Goal: Information Seeking & Learning: Check status

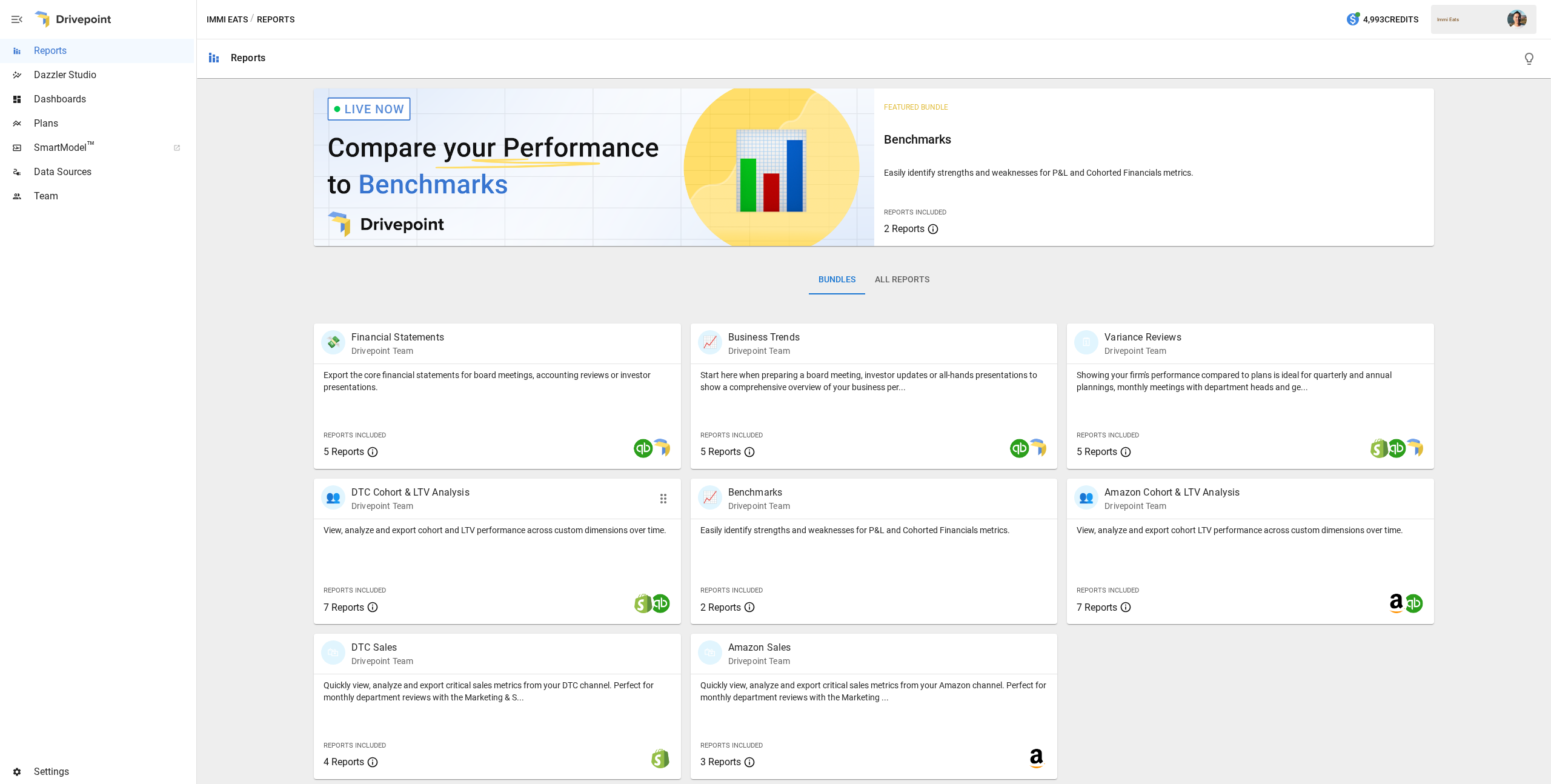
click at [537, 550] on div "View, analyze and export cohort and LTV performance across custom dimensions ov…" at bounding box center [497, 571] width 367 height 105
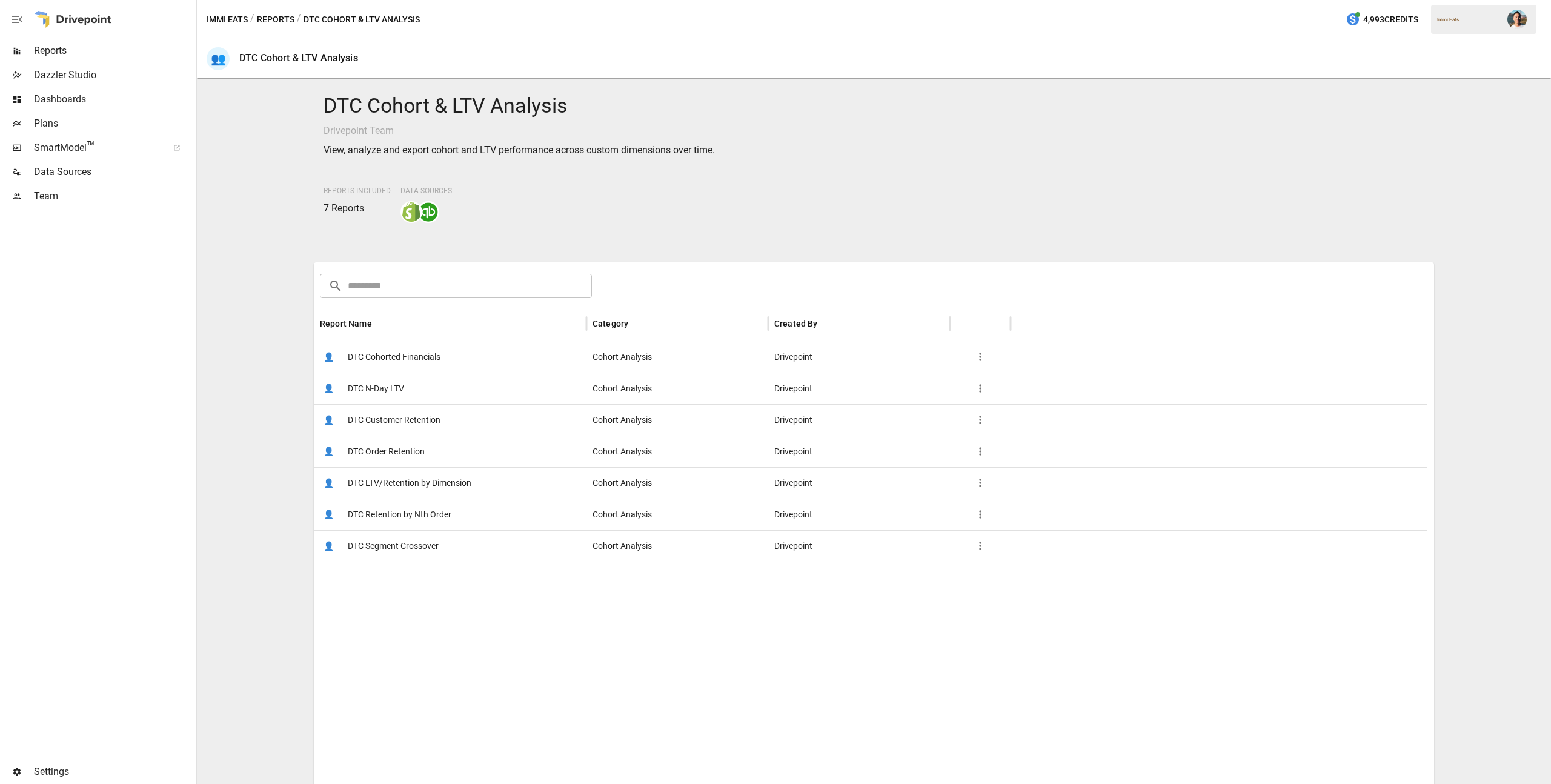
click at [116, 169] on span "Data Sources" at bounding box center [114, 172] width 160 height 15
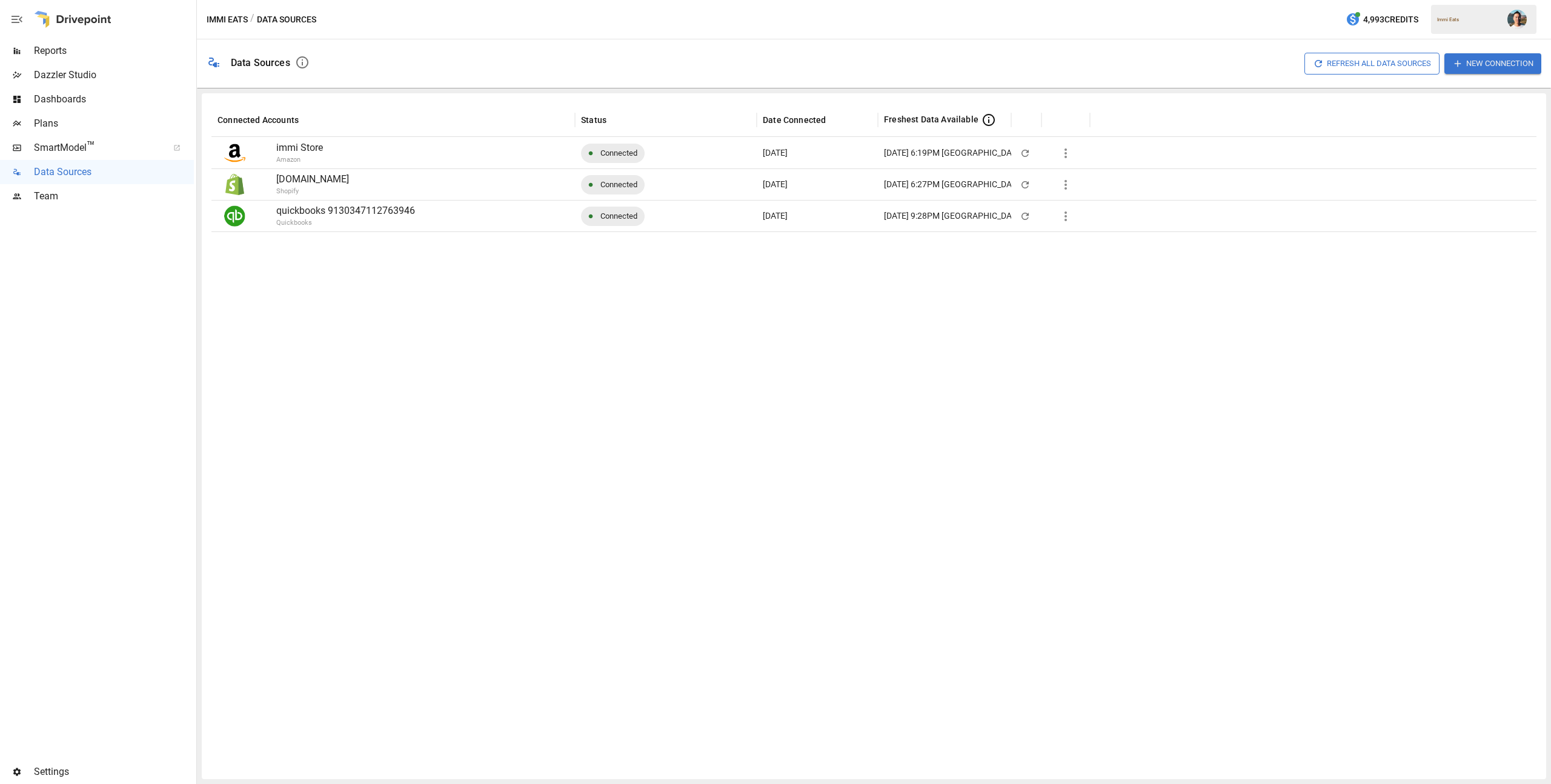
click at [1353, 61] on button "Refresh All Data Sources" at bounding box center [1371, 63] width 135 height 21
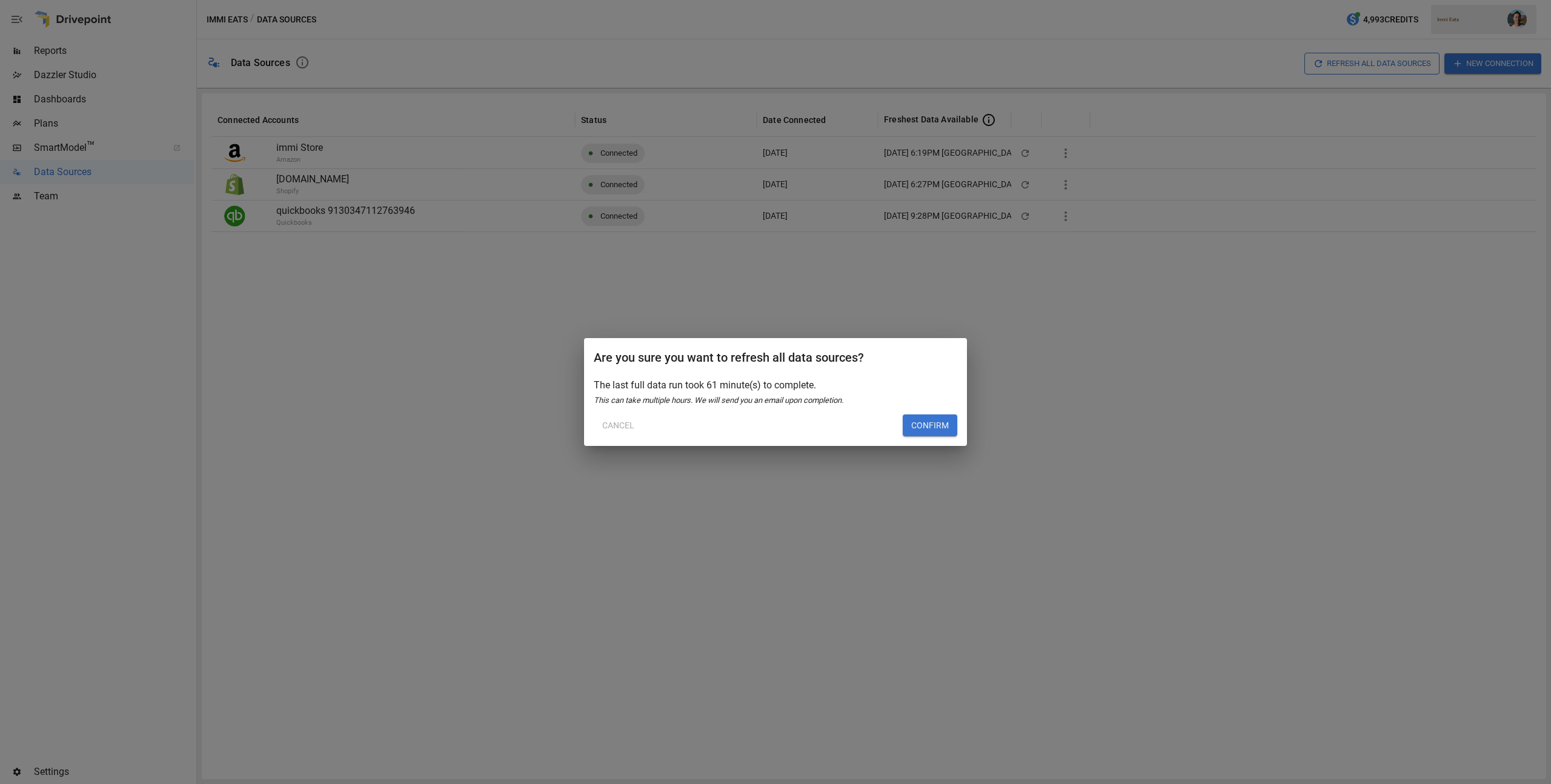
click at [937, 421] on button "Confirm" at bounding box center [929, 425] width 55 height 22
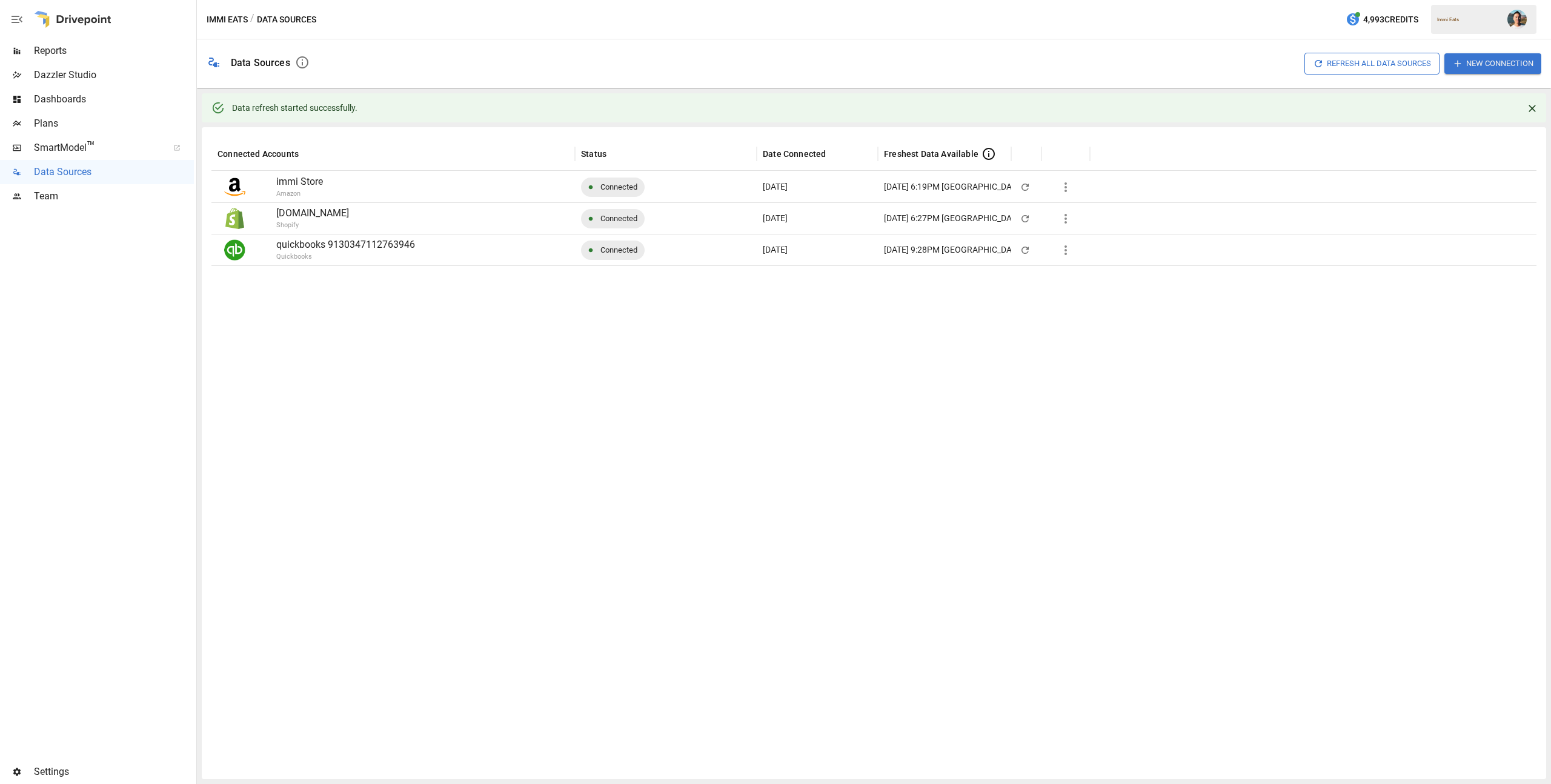
click at [98, 58] on div "Reports" at bounding box center [96, 51] width 194 height 24
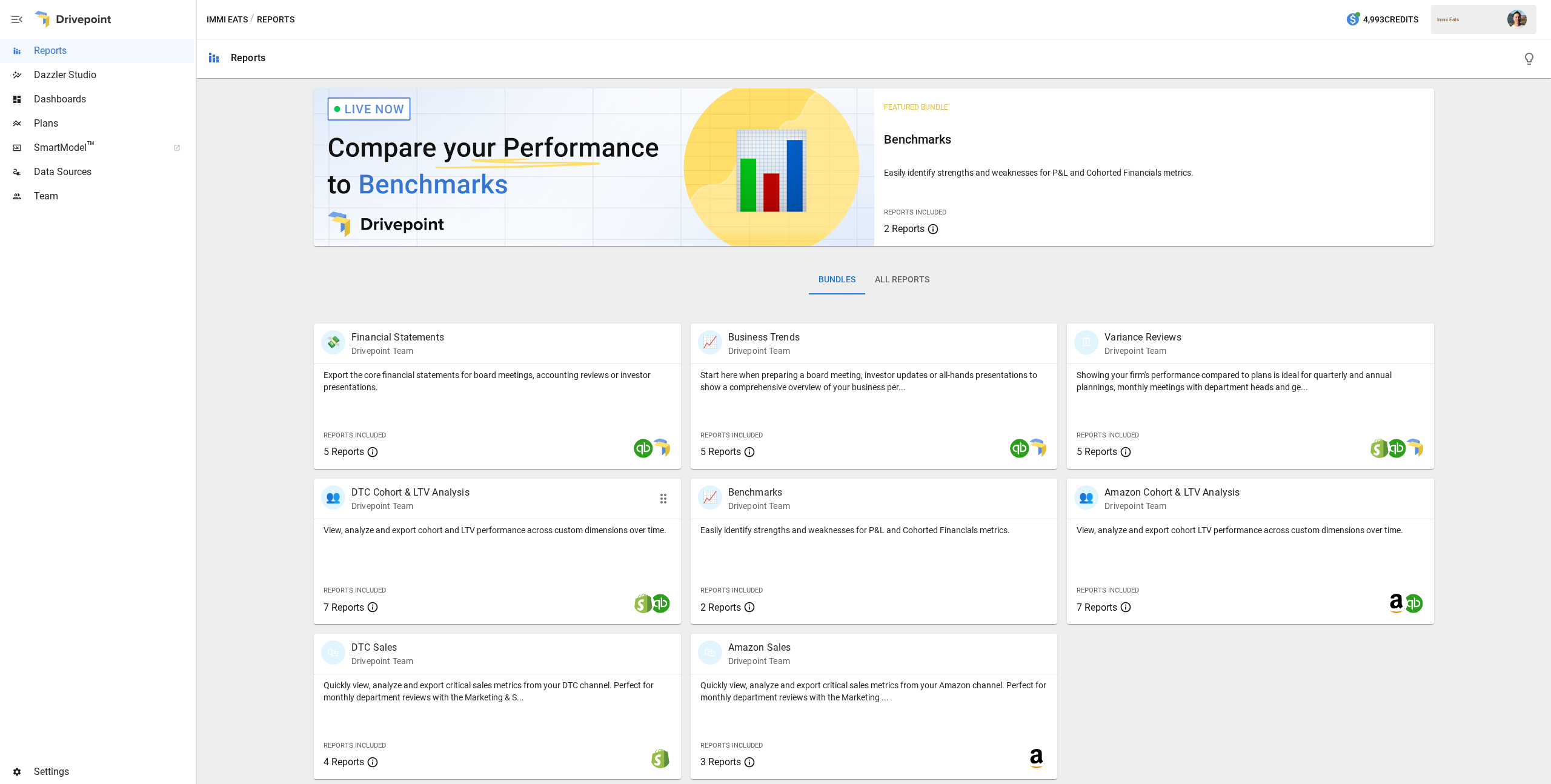
click at [534, 557] on div "View, analyze and export cohort and LTV performance across custom dimensions ov…" at bounding box center [497, 571] width 367 height 105
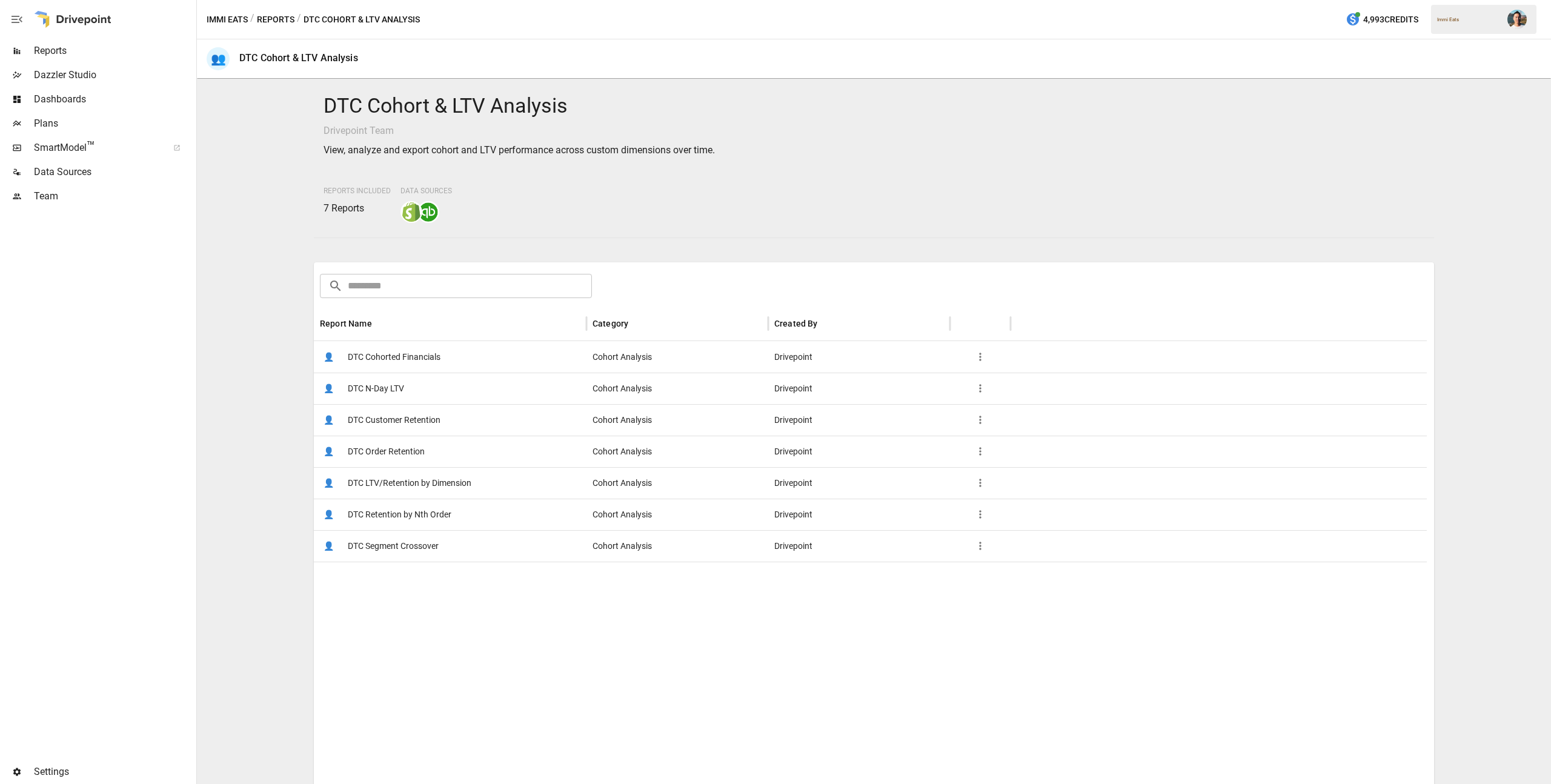
click at [428, 417] on span "DTC Customer Retention" at bounding box center [394, 420] width 92 height 31
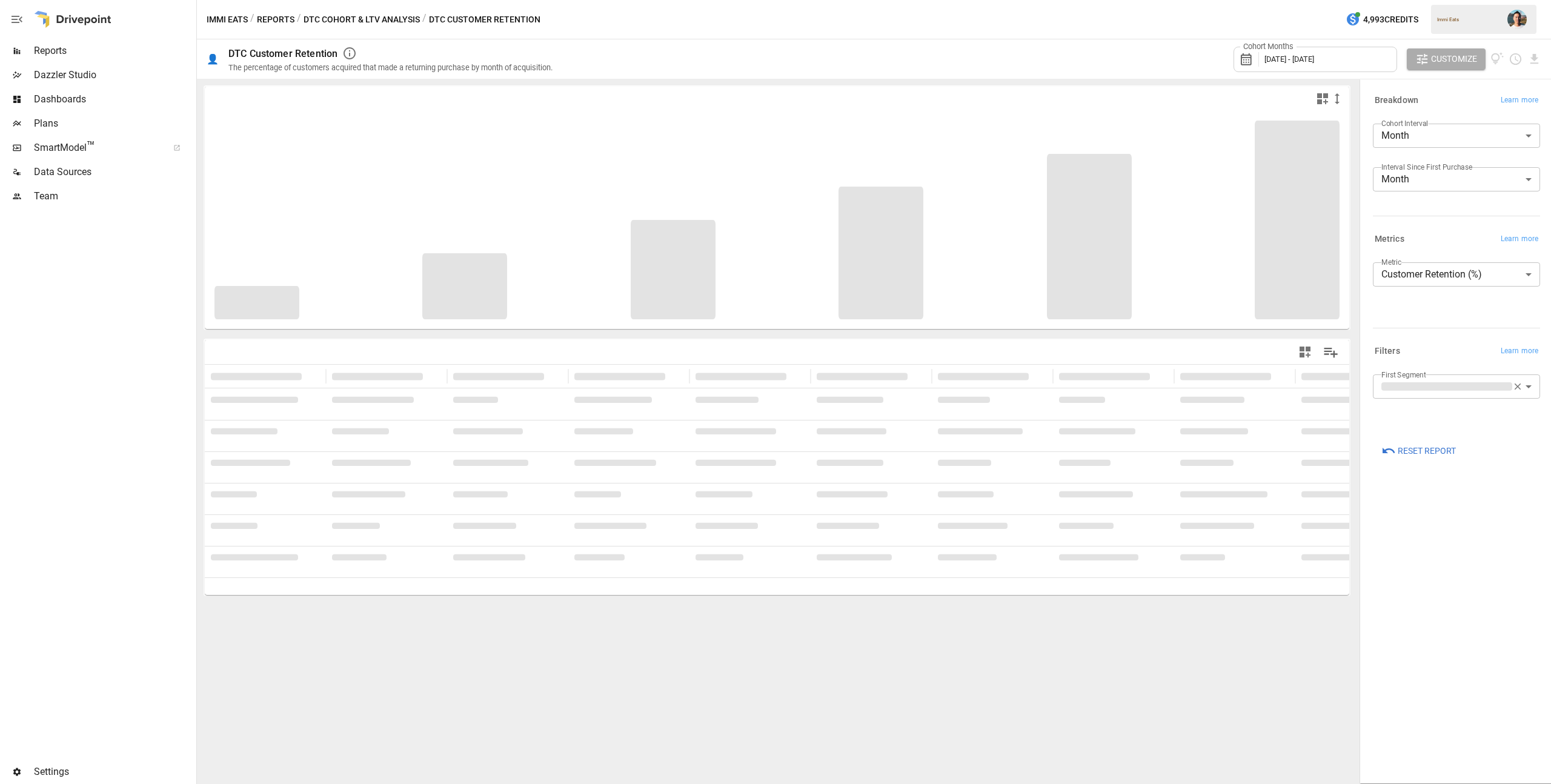
click at [1359, 53] on div "Cohort Months [DATE] - [DATE]" at bounding box center [1315, 59] width 164 height 26
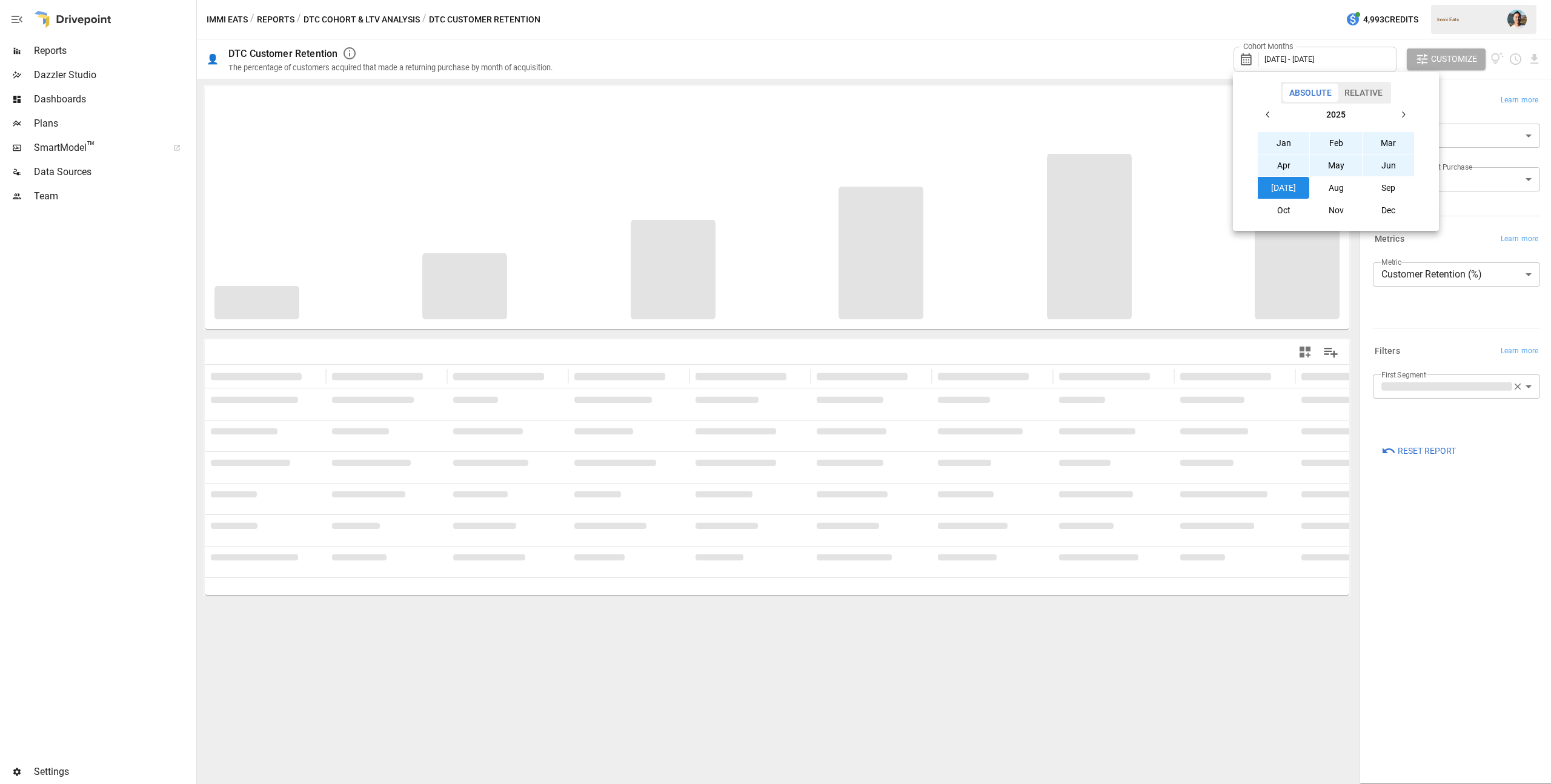
click at [1341, 185] on button "Aug" at bounding box center [1336, 188] width 52 height 22
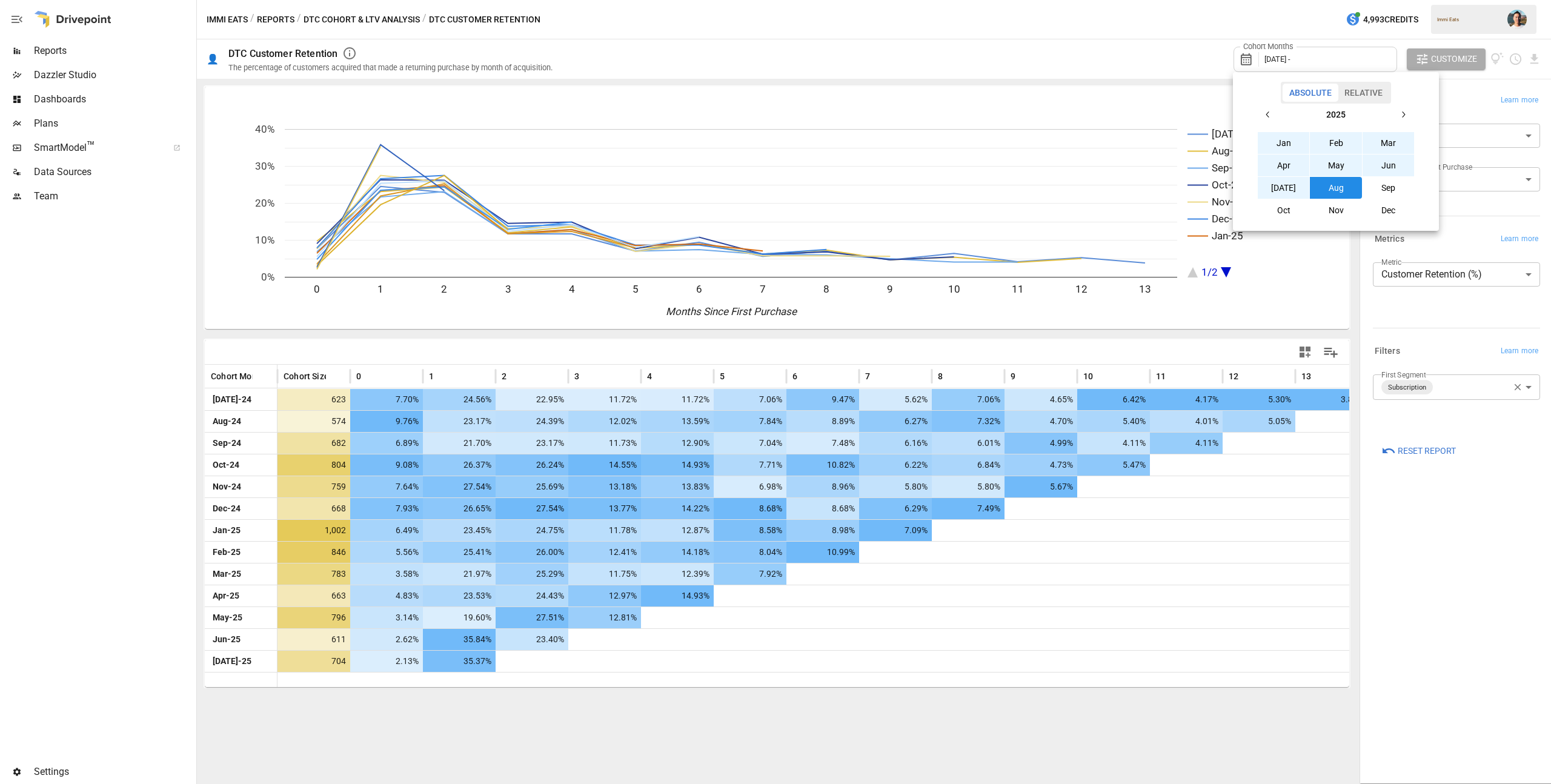
click at [1272, 115] on icon "button" at bounding box center [1268, 114] width 10 height 10
click at [1332, 184] on button "Aug" at bounding box center [1336, 188] width 52 height 22
click at [1117, 38] on div at bounding box center [776, 392] width 1551 height 784
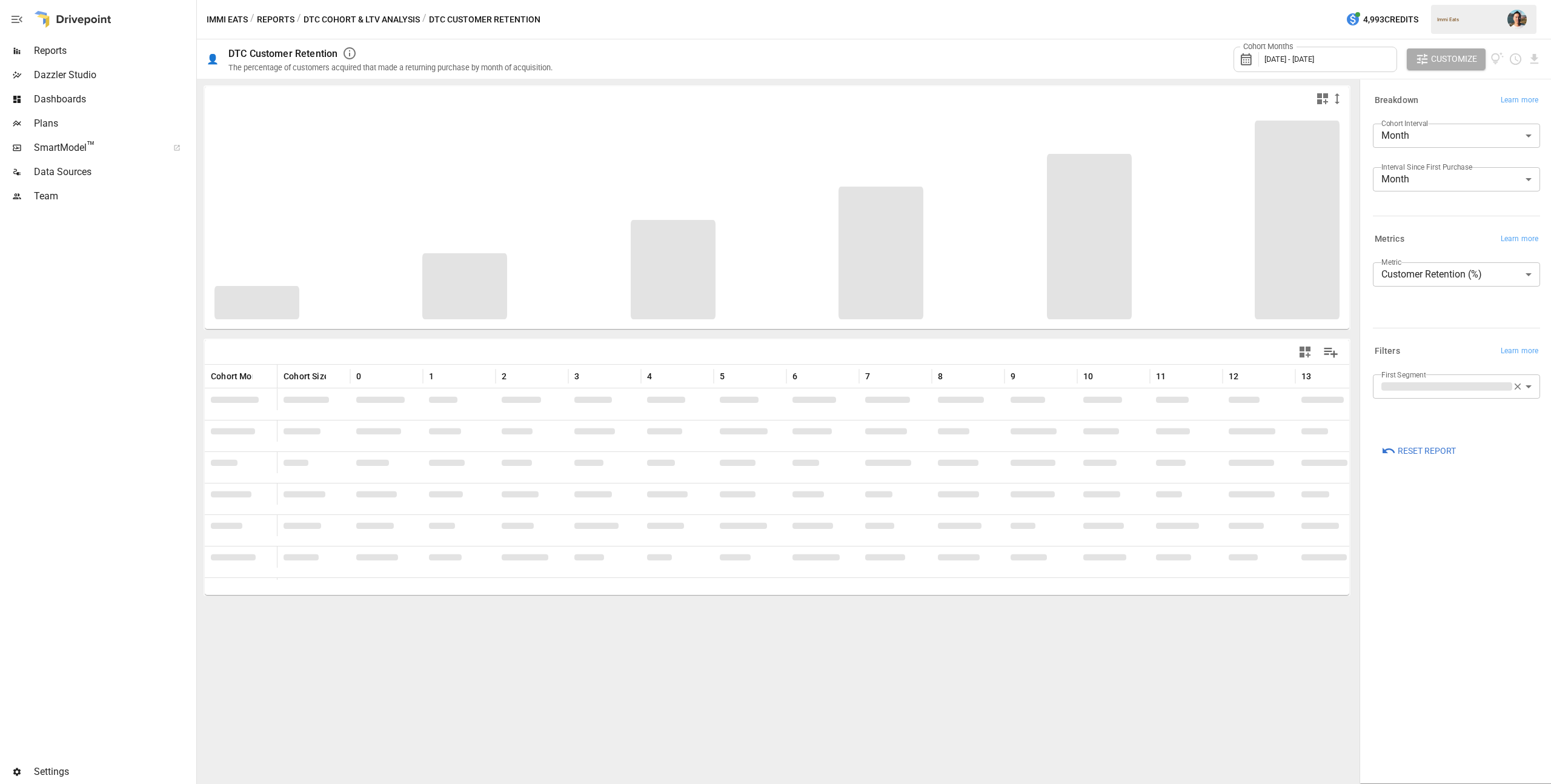
click at [1469, 0] on body "Reports Dazzler Studio Dashboards Plans SmartModel ™ Data Sources Team Settings…" at bounding box center [776, 0] width 1551 height 0
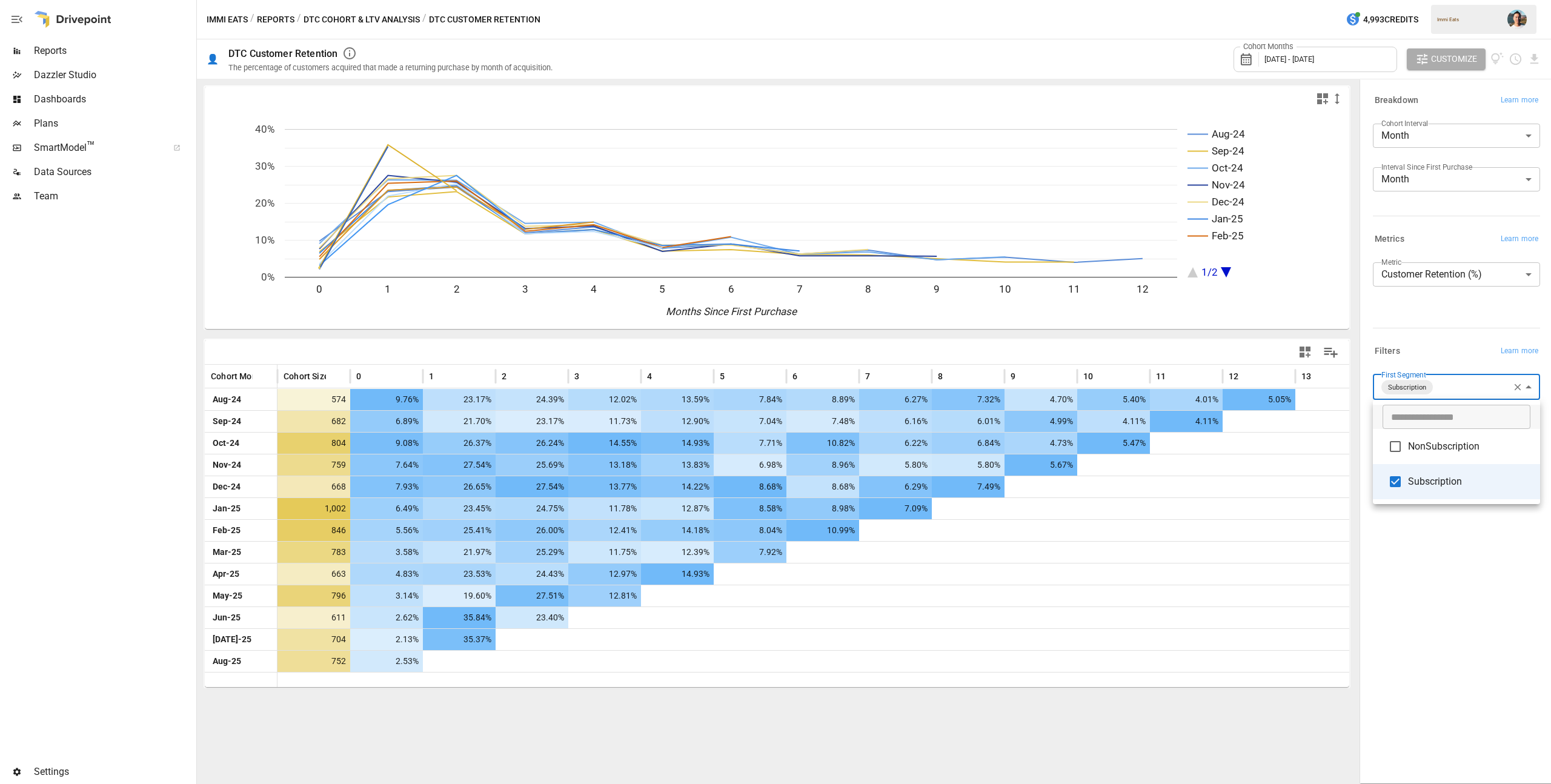
click at [1447, 314] on div at bounding box center [776, 392] width 1551 height 784
click at [1439, 0] on body "Reports Dazzler Studio Dashboards Plans SmartModel ™ Data Sources Team Settings…" at bounding box center [776, 0] width 1551 height 0
click at [1441, 475] on span "Subscription" at bounding box center [1468, 481] width 122 height 15
click at [1442, 448] on span "NonSubscription" at bounding box center [1468, 445] width 122 height 15
type input "**********"
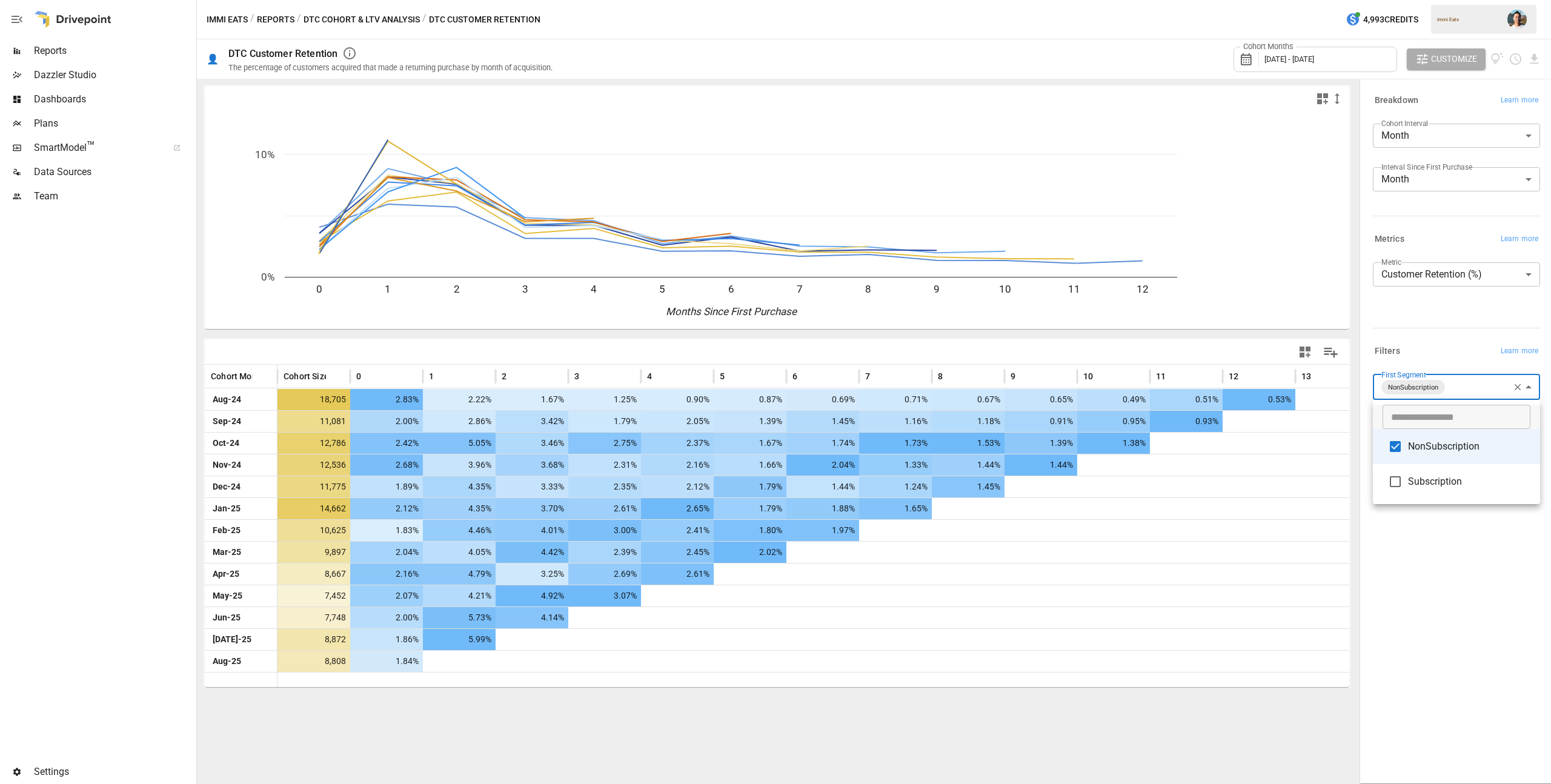
click at [1463, 552] on div at bounding box center [776, 392] width 1551 height 784
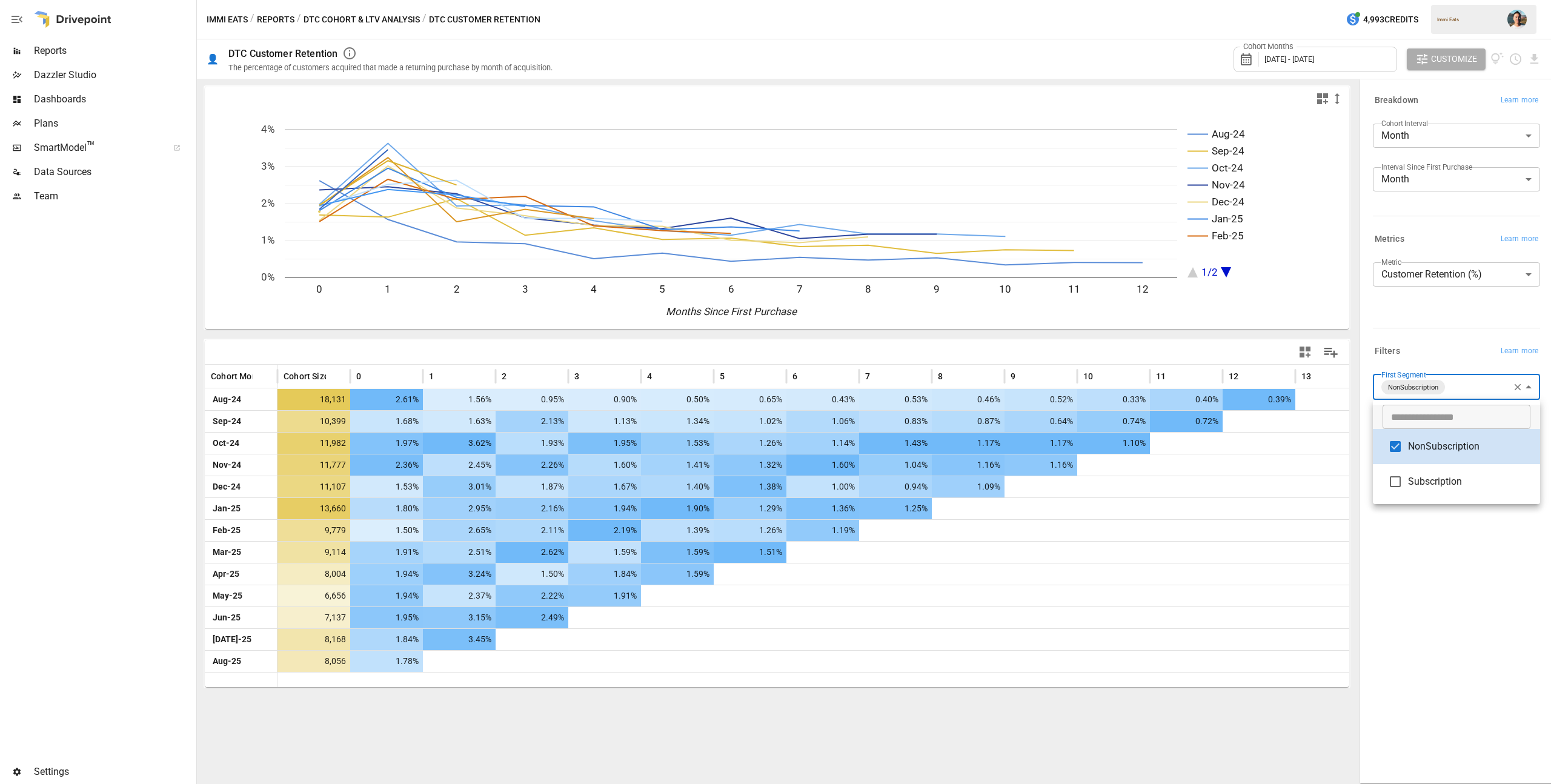
click at [1469, 0] on body "Reports Dazzler Studio Dashboards Plans SmartModel ™ Data Sources Team Settings…" at bounding box center [776, 0] width 1551 height 0
click at [1442, 448] on span "NonSubscription" at bounding box center [1468, 446] width 122 height 15
click at [1437, 472] on li "Subscription" at bounding box center [1456, 480] width 167 height 35
type input "**********"
click at [1449, 557] on div at bounding box center [776, 392] width 1551 height 784
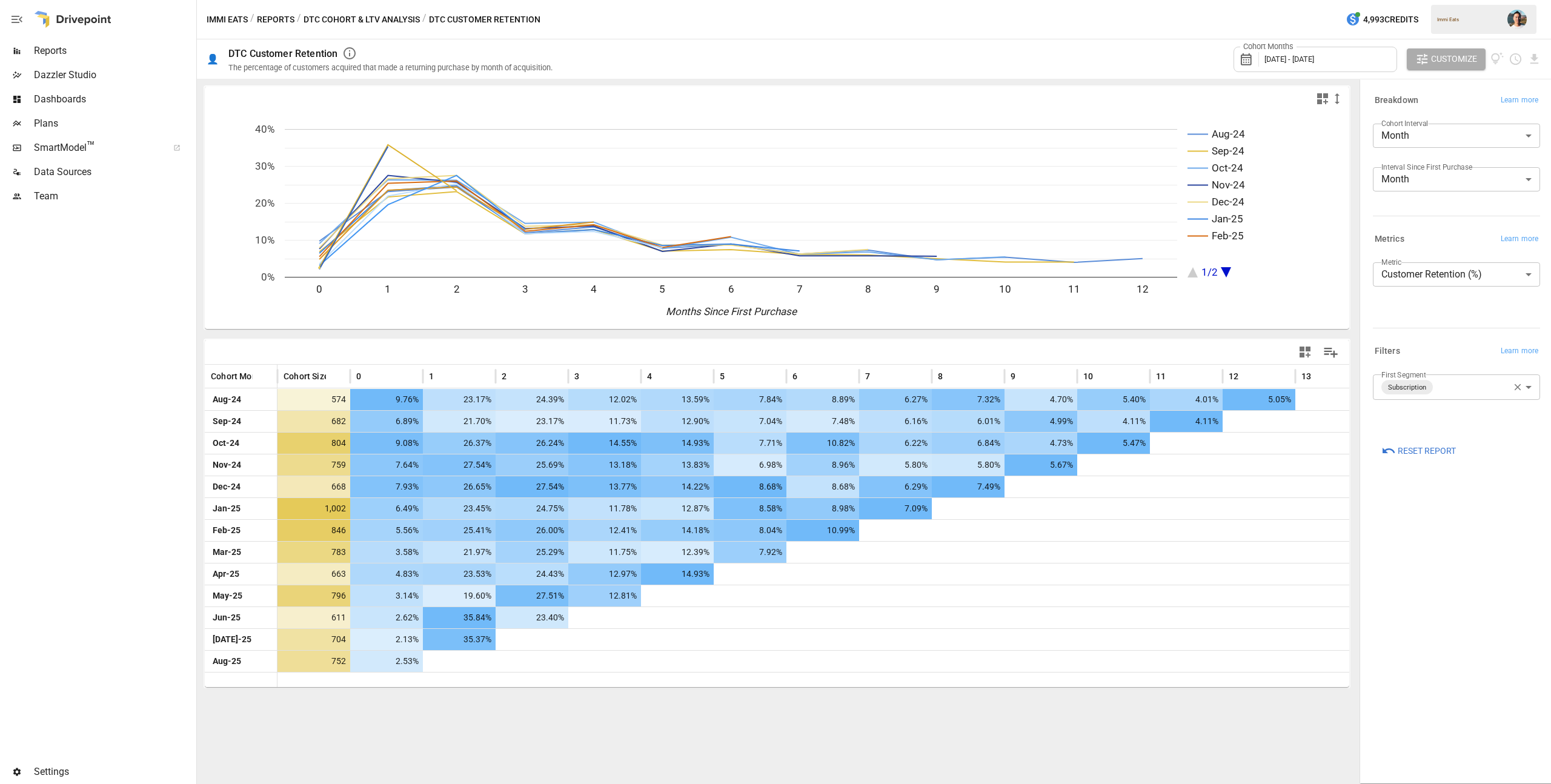
click at [274, 20] on button "Reports" at bounding box center [275, 19] width 38 height 15
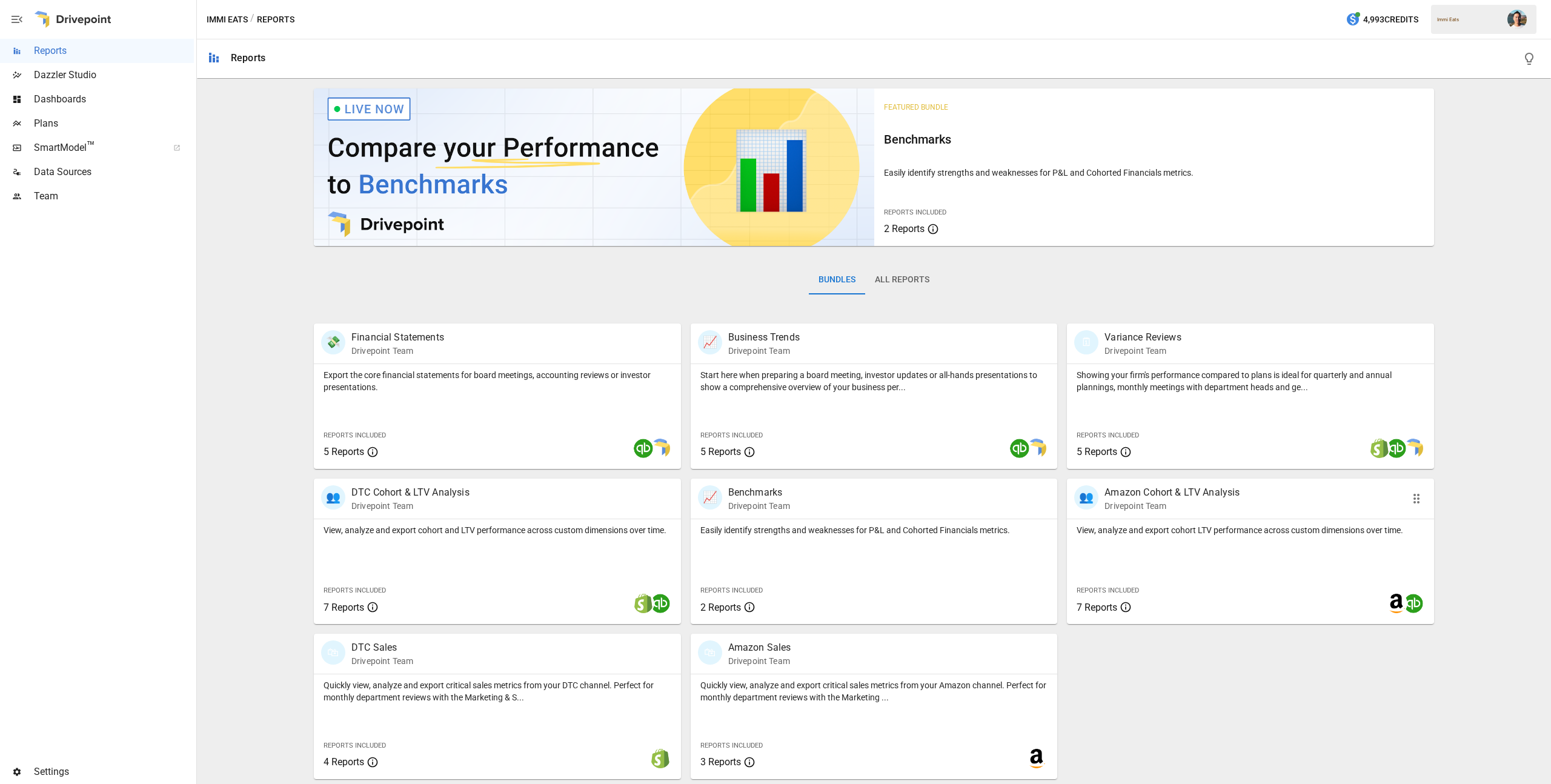
click at [1260, 544] on div "View, analyze and export cohort LTV performance across custom dimensions over t…" at bounding box center [1250, 571] width 367 height 105
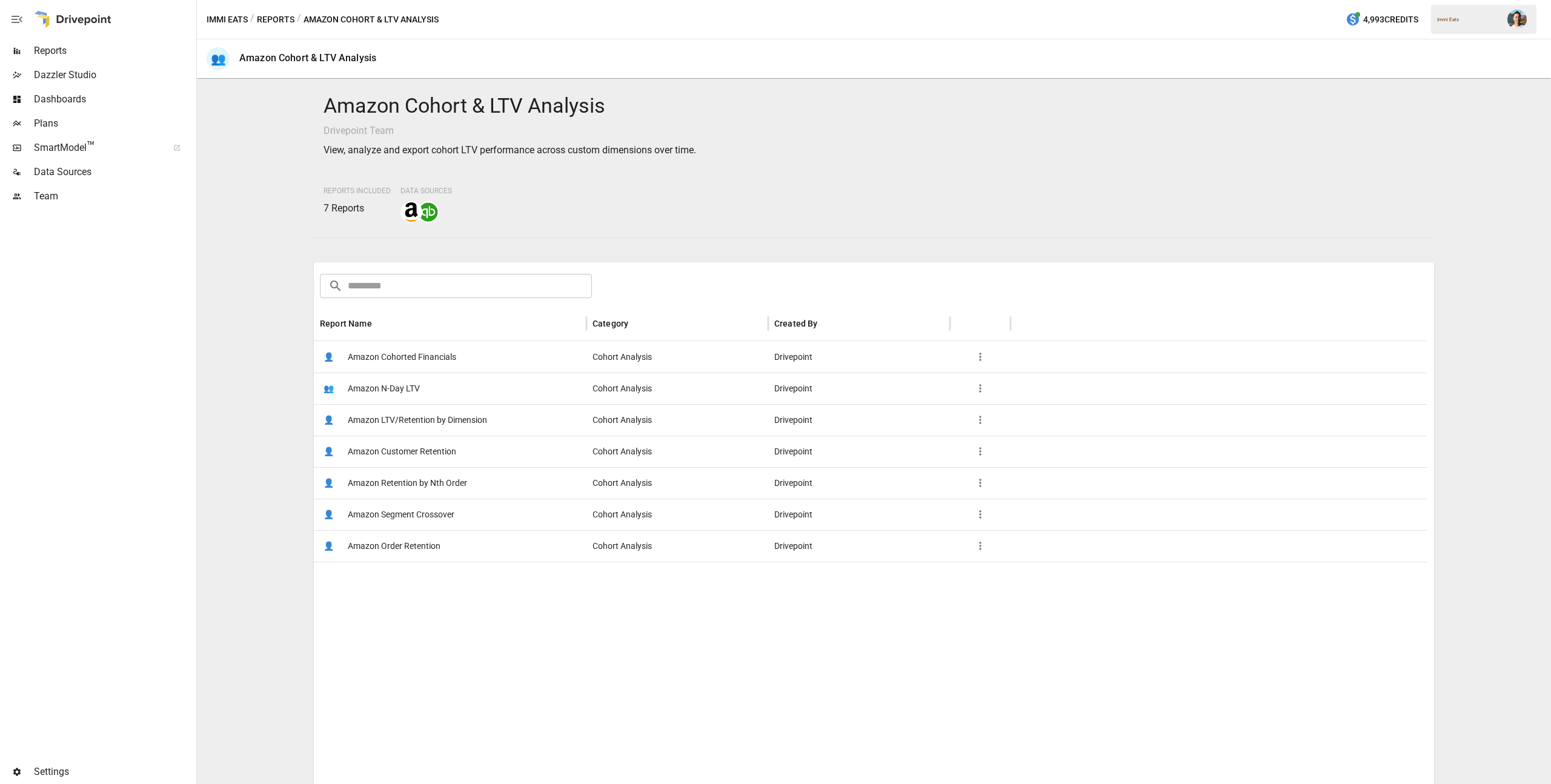
click at [431, 446] on span "Amazon Customer Retention" at bounding box center [402, 451] width 108 height 31
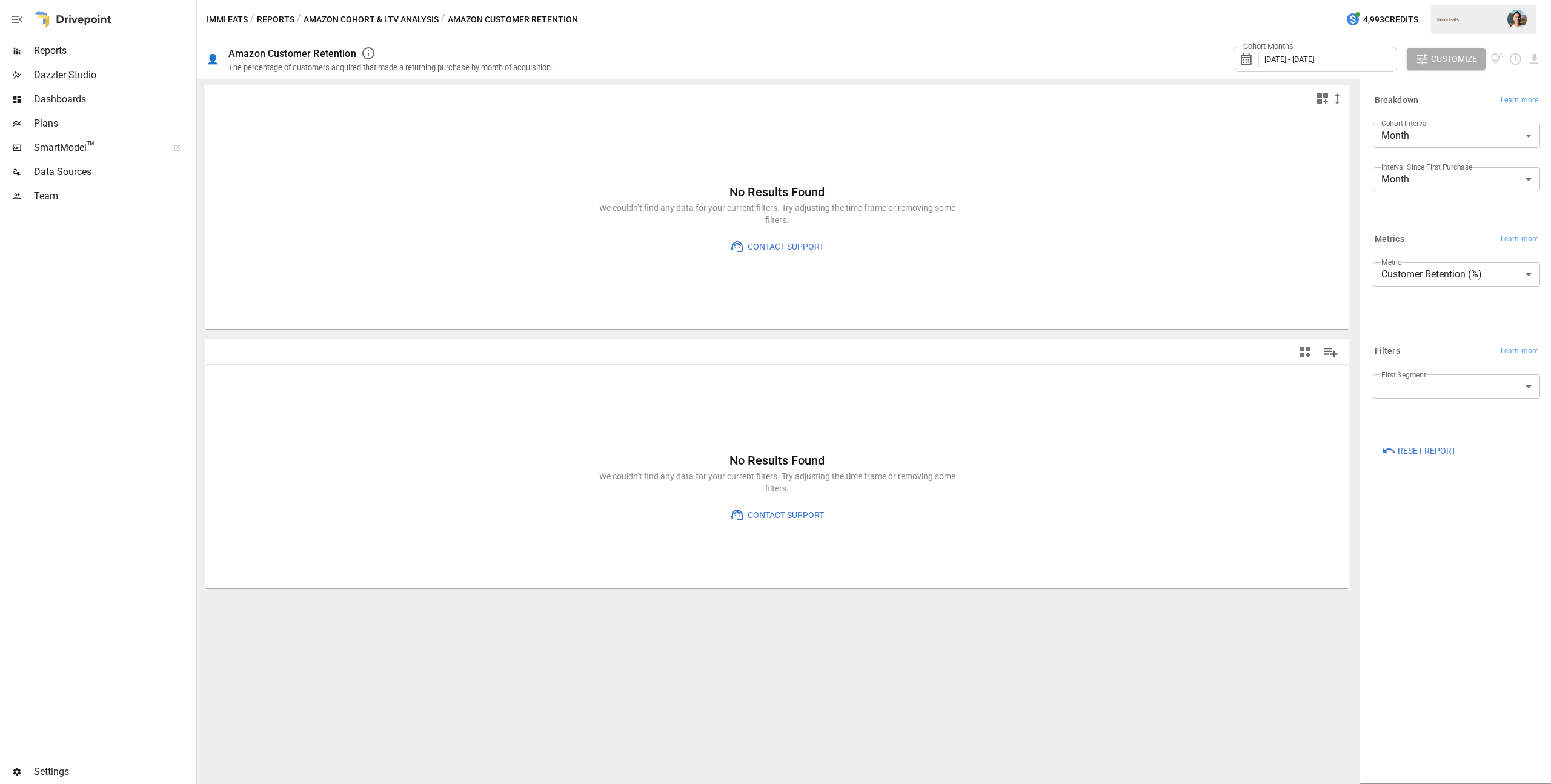
type input "**********"
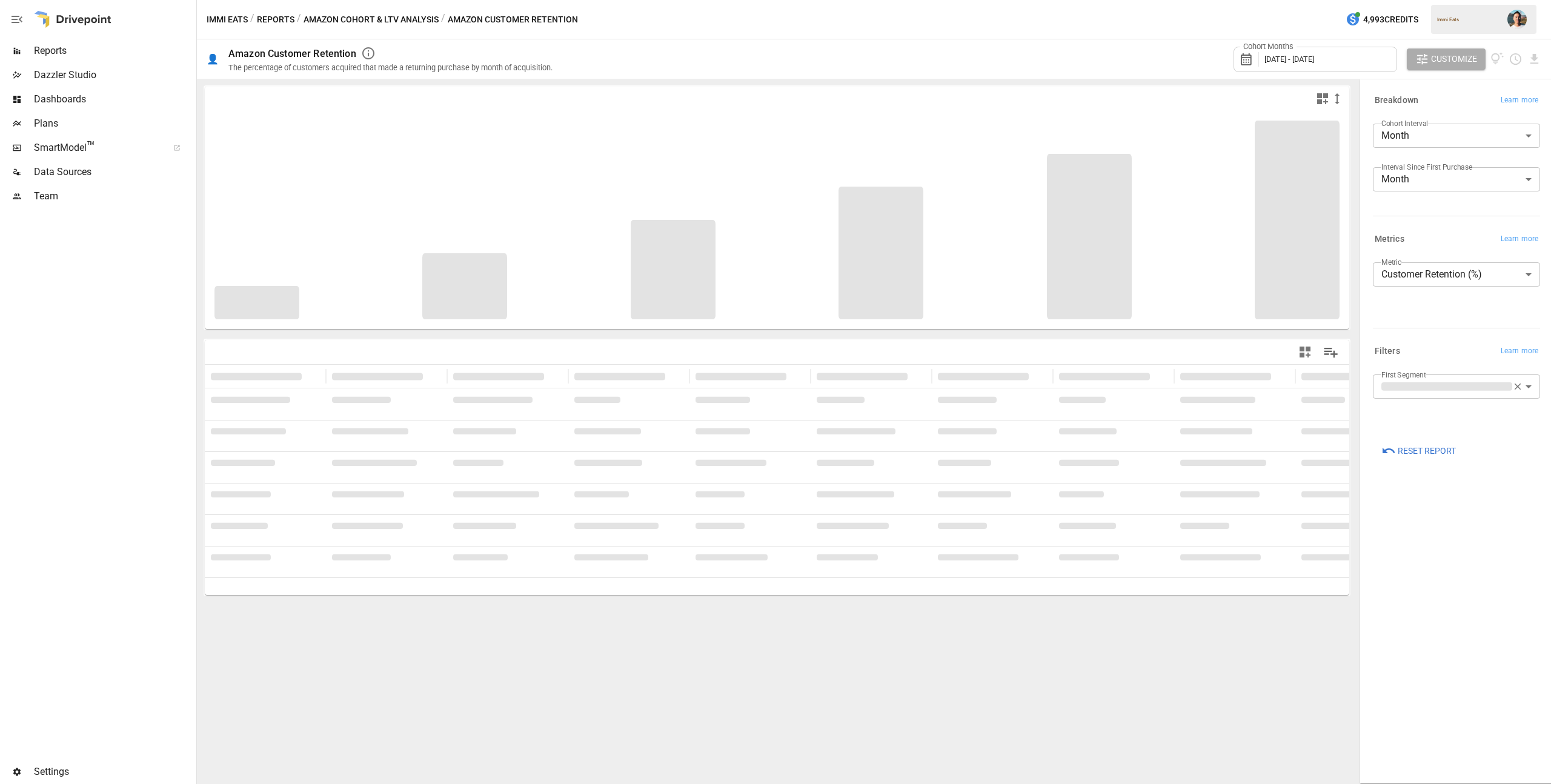
click at [1321, 66] on div "Cohort Months [DATE] - [DATE]" at bounding box center [1315, 59] width 164 height 26
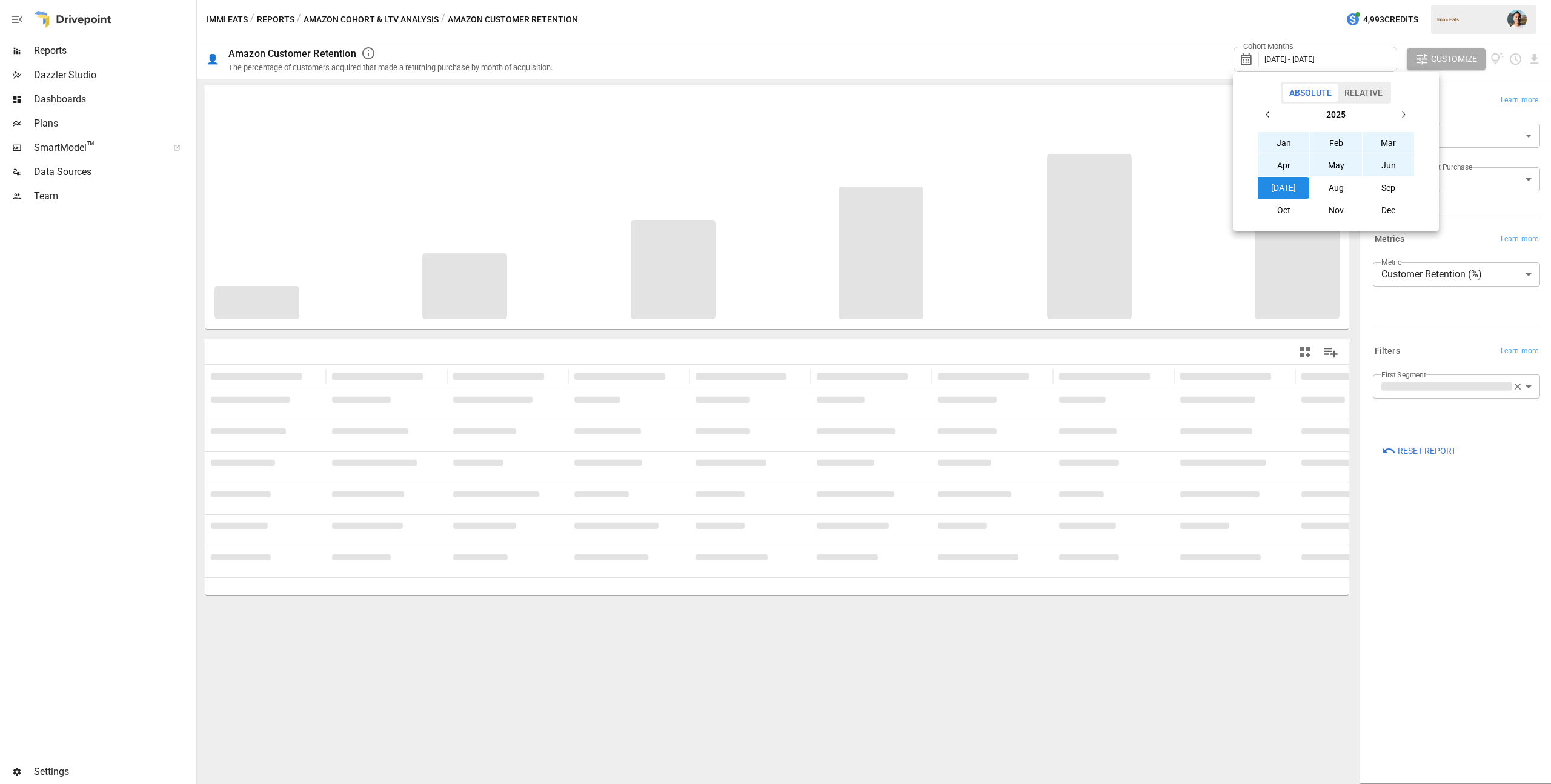
click at [1349, 184] on button "Aug" at bounding box center [1336, 188] width 52 height 22
click at [1270, 108] on button "button" at bounding box center [1268, 114] width 22 height 22
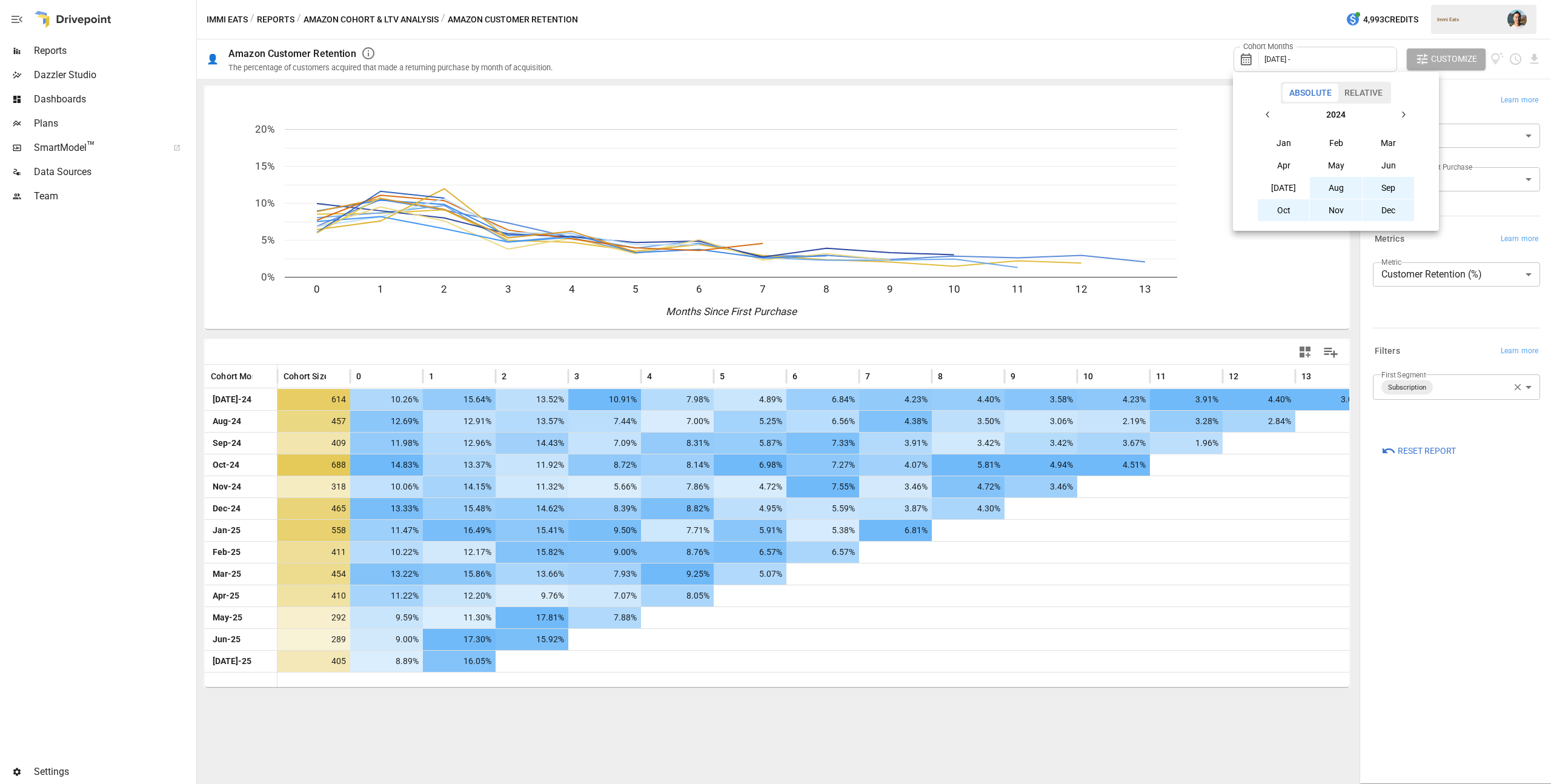
click at [1353, 191] on button "Aug" at bounding box center [1336, 188] width 52 height 22
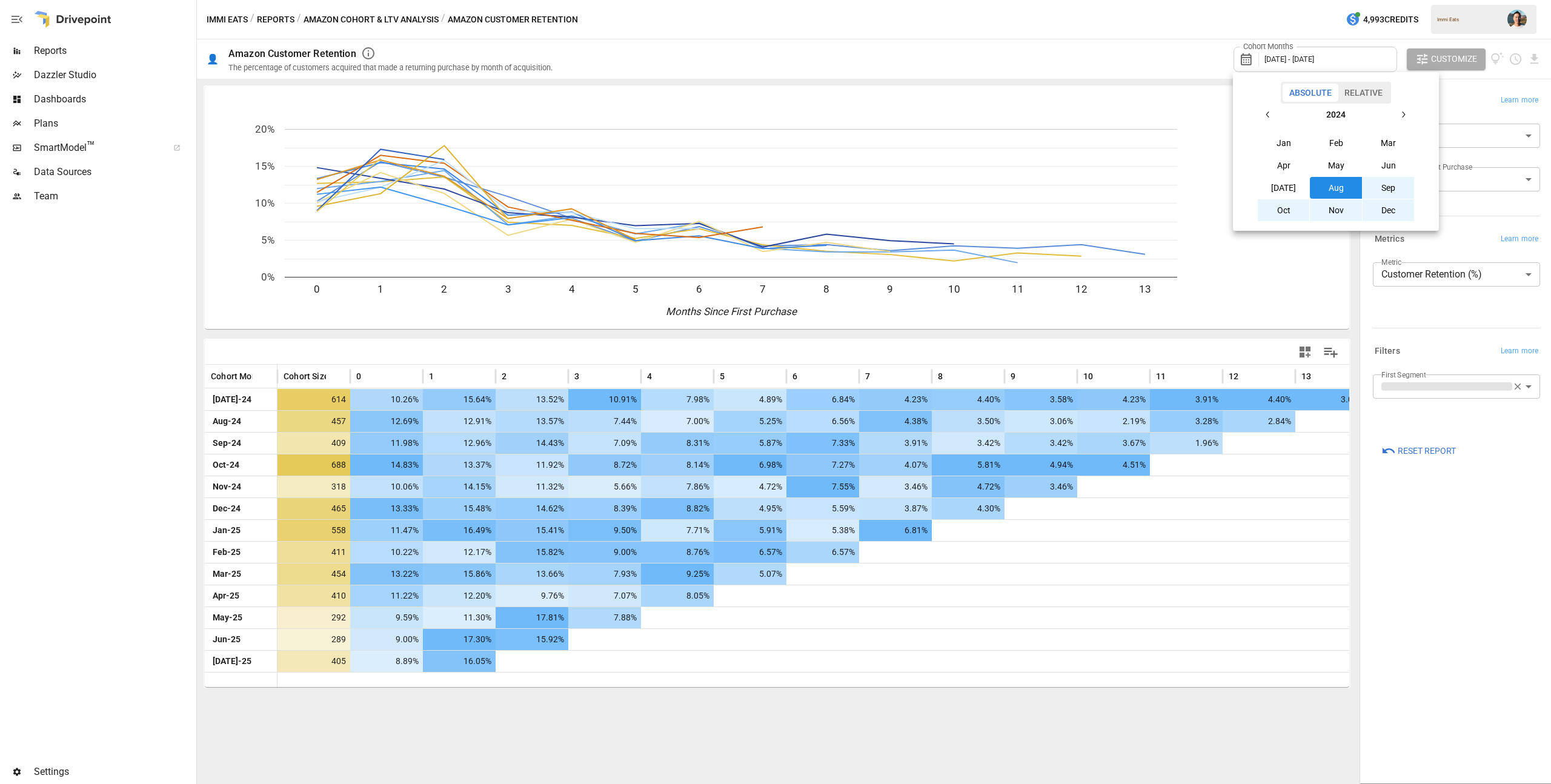
click at [1106, 40] on div at bounding box center [776, 392] width 1551 height 784
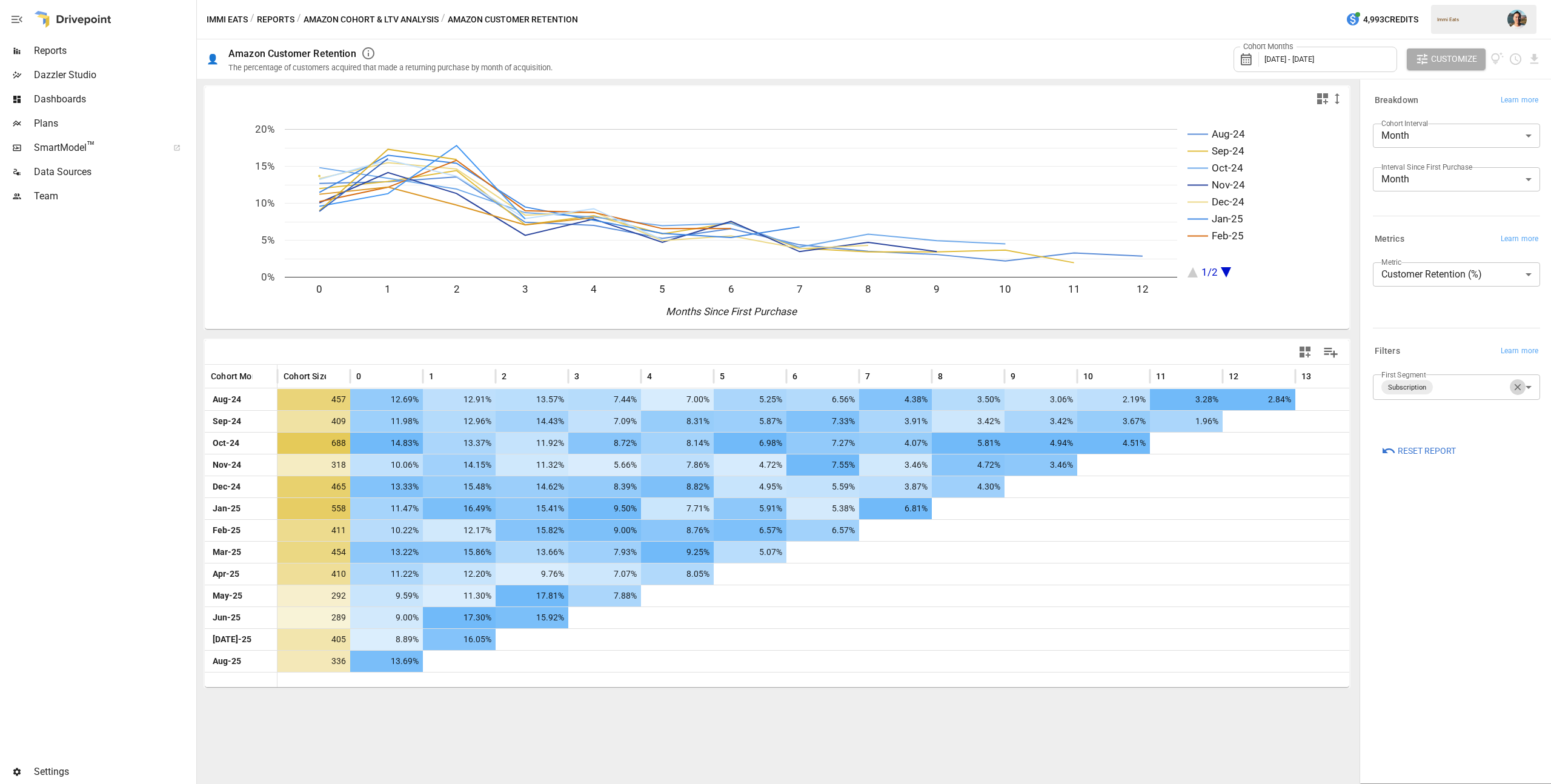
click at [1513, 384] on icon "button" at bounding box center [1517, 387] width 11 height 11
click at [1462, 0] on body "Reports Dazzler Studio Dashboards Plans SmartModel ™ Data Sources Team Settings…" at bounding box center [776, 0] width 1551 height 0
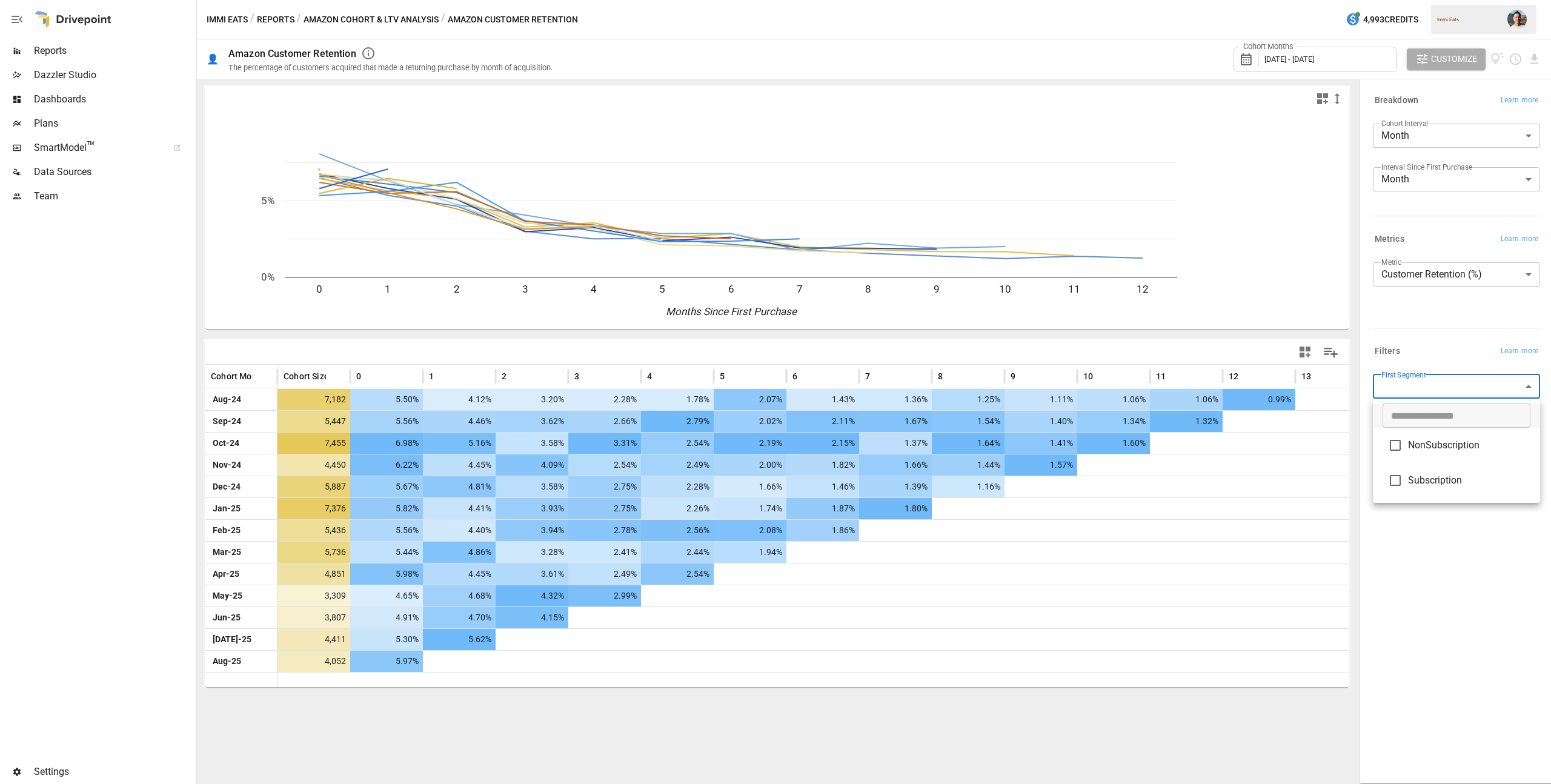
click at [1446, 451] on span "NonSubscription" at bounding box center [1468, 445] width 122 height 15
type input "**********"
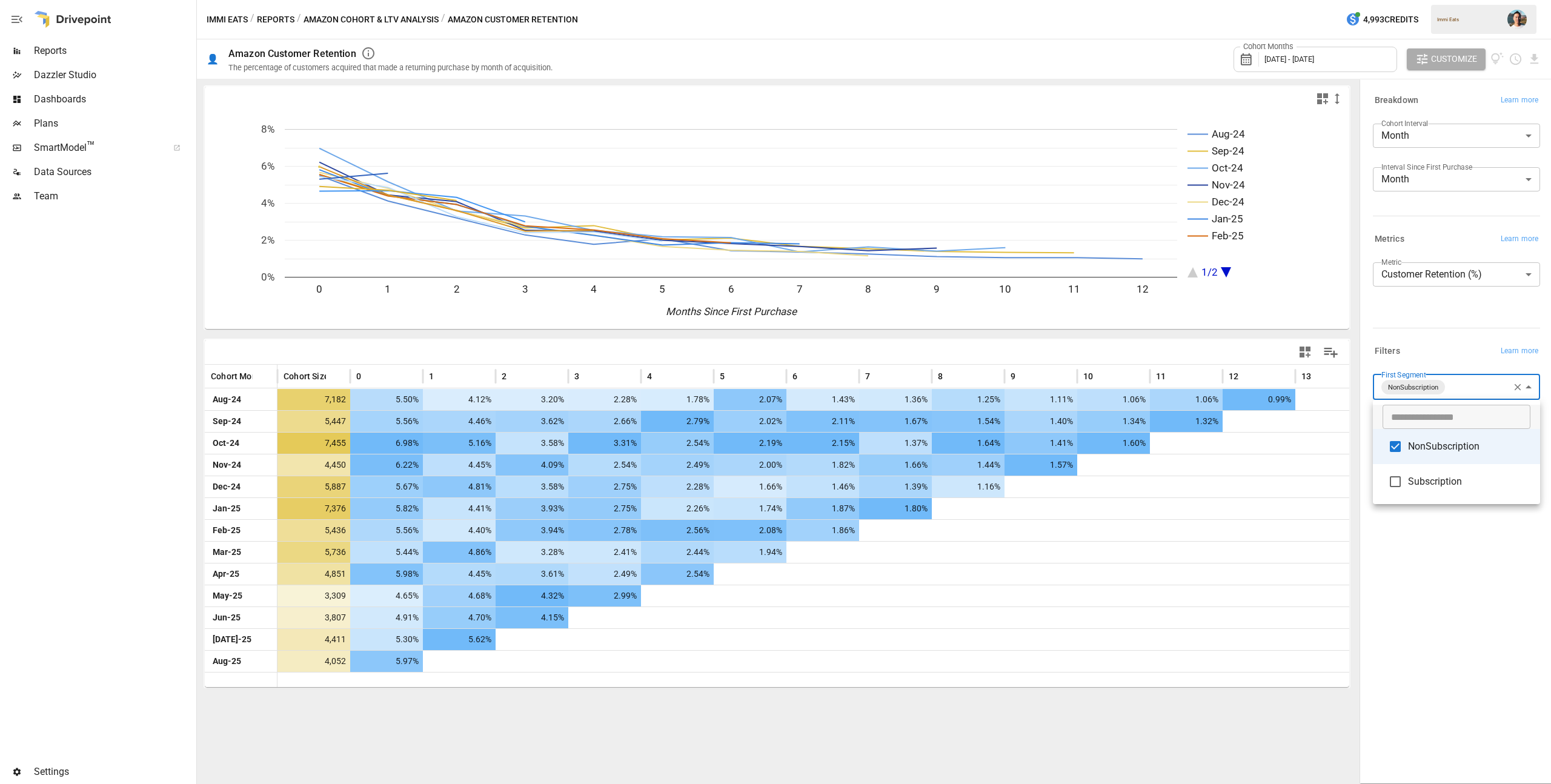
click at [1457, 522] on div at bounding box center [776, 392] width 1551 height 784
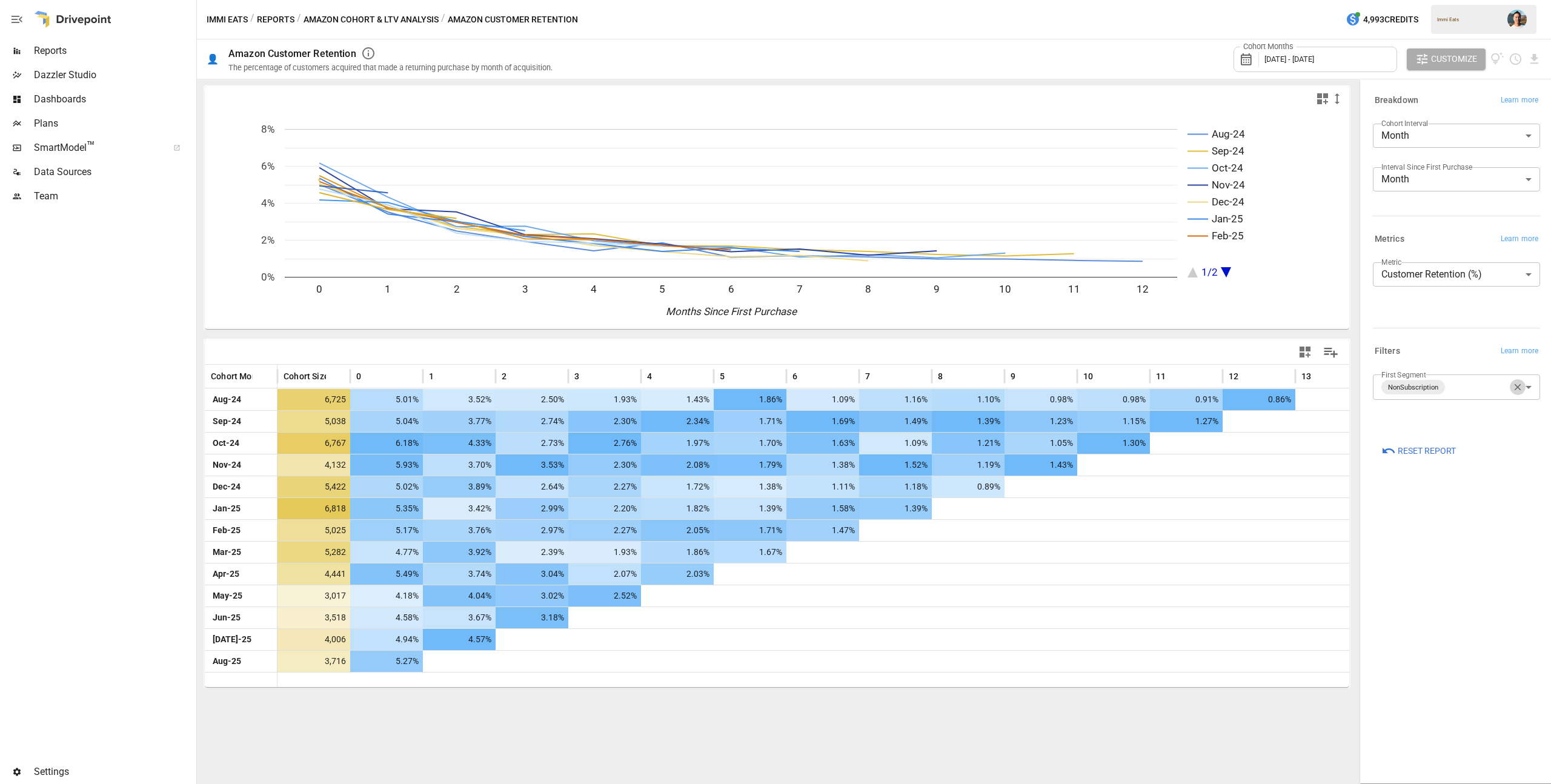
click at [1519, 387] on icon "button" at bounding box center [1517, 387] width 11 height 11
click at [1482, 0] on body "Reports Dazzler Studio Dashboards Plans SmartModel ™ Data Sources Team Settings…" at bounding box center [776, 0] width 1551 height 0
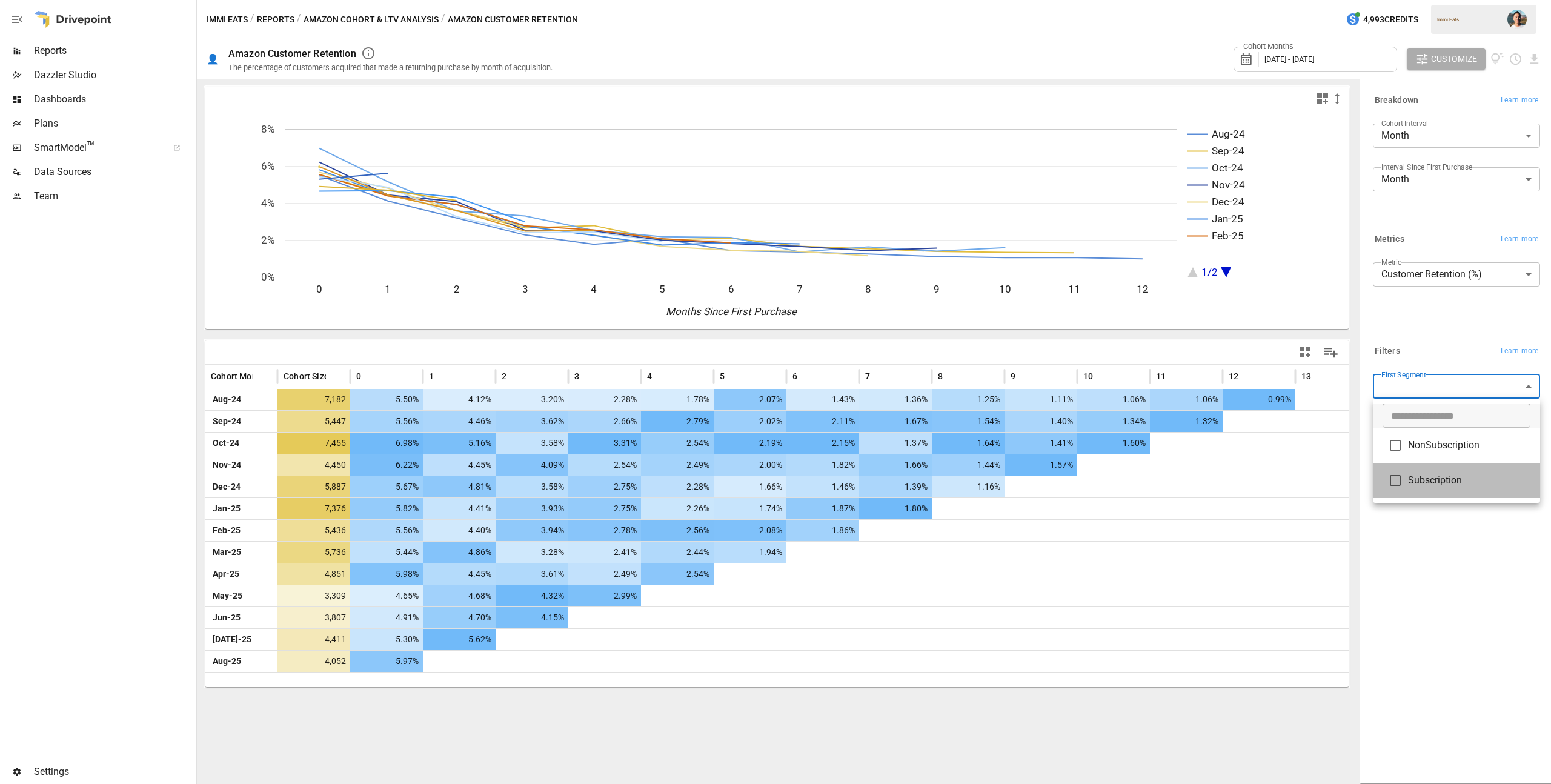
click at [1460, 469] on li "Subscription" at bounding box center [1456, 480] width 167 height 35
type input "**********"
click at [1459, 562] on div at bounding box center [776, 392] width 1551 height 784
